Goal: Information Seeking & Learning: Learn about a topic

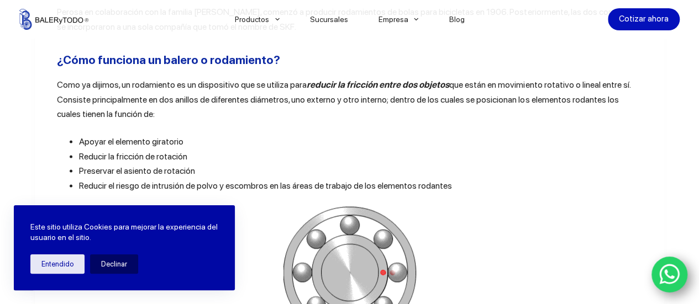
scroll to position [744, 0]
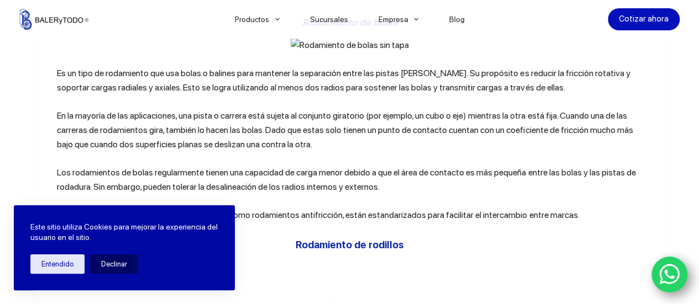
scroll to position [2297, 0]
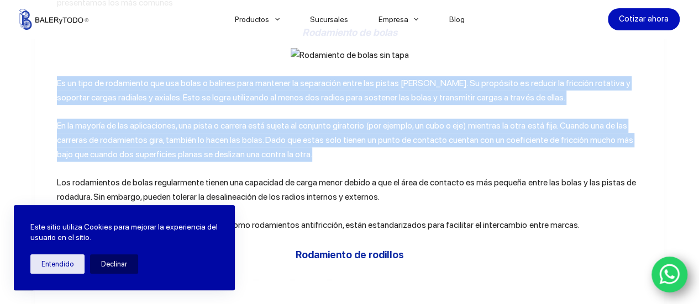
drag, startPoint x: 53, startPoint y: 90, endPoint x: 319, endPoint y: 157, distance: 273.9
copy div "Es un tipo de rodamiento que usa bolas o balines para mantener la separación en…"
